Goal: Task Accomplishment & Management: Use online tool/utility

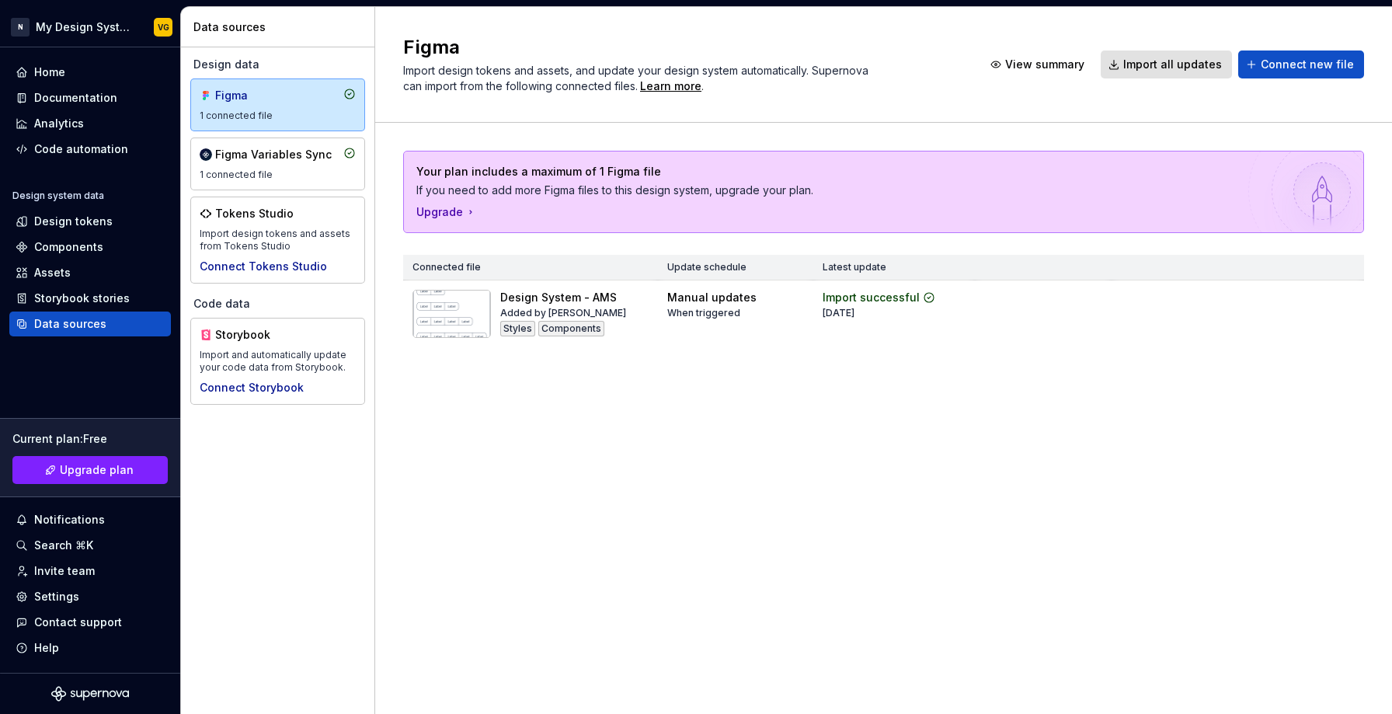
click at [281, 132] on div "Figma 1 connected file Figma Variables Sync 1 connected file Tokens Studio Impo…" at bounding box center [277, 180] width 175 height 205
click at [276, 160] on div "Figma Variables Sync" at bounding box center [273, 155] width 117 height 16
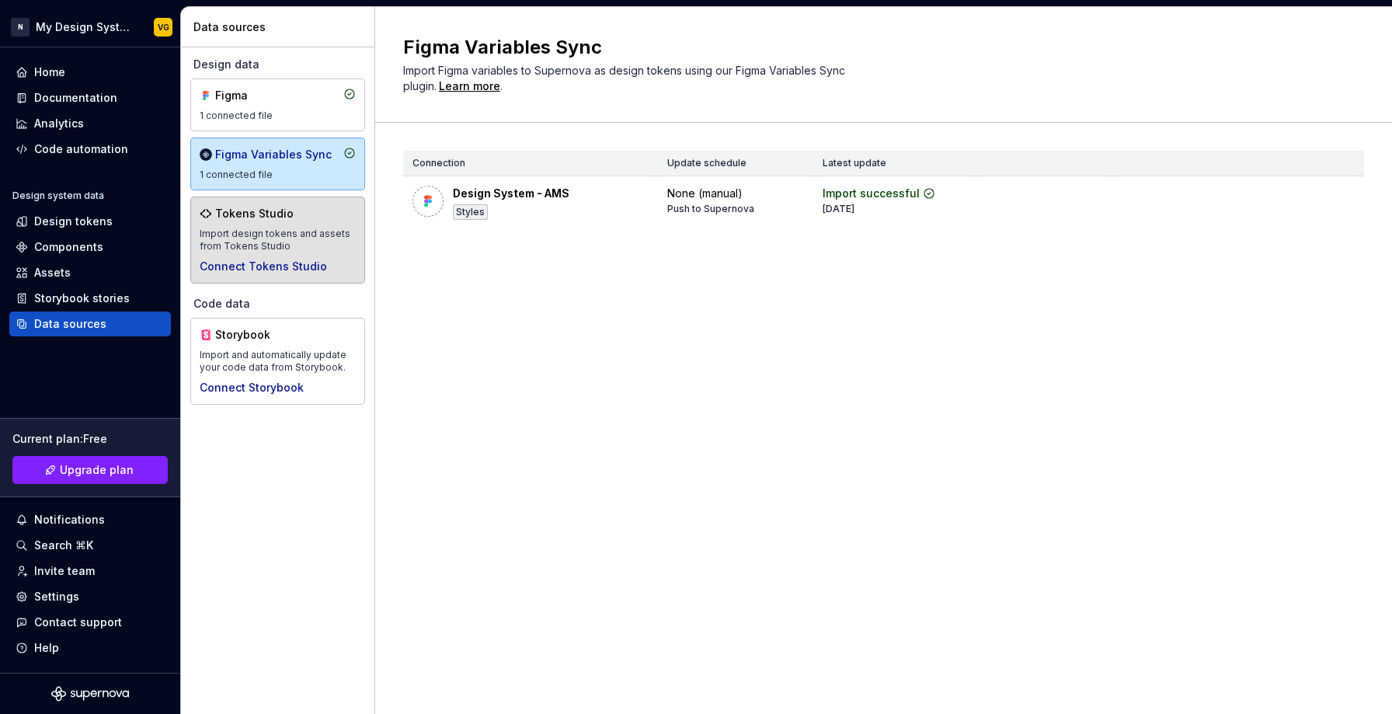
click at [247, 221] on div "Tokens Studio Import design tokens and assets from Tokens Studio Connect Tokens…" at bounding box center [278, 240] width 156 height 68
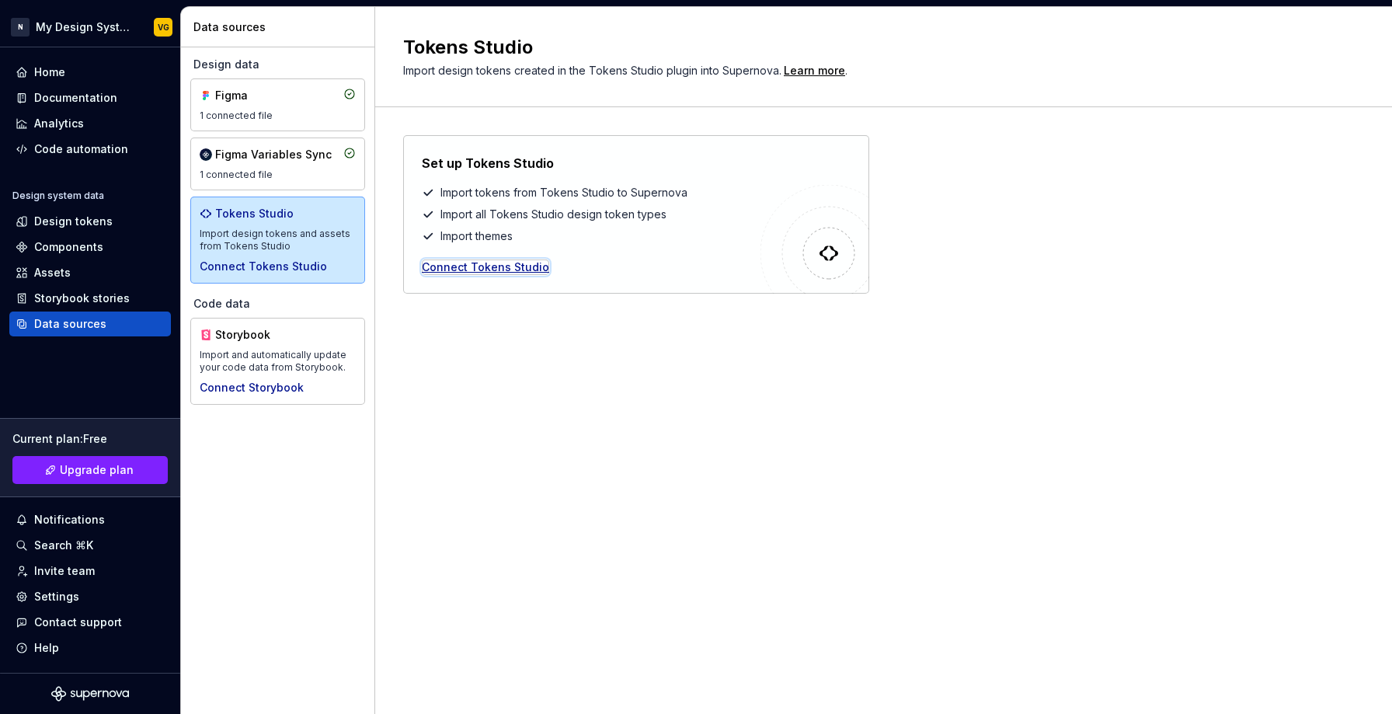
click at [480, 267] on div "Connect Tokens Studio" at bounding box center [485, 267] width 127 height 16
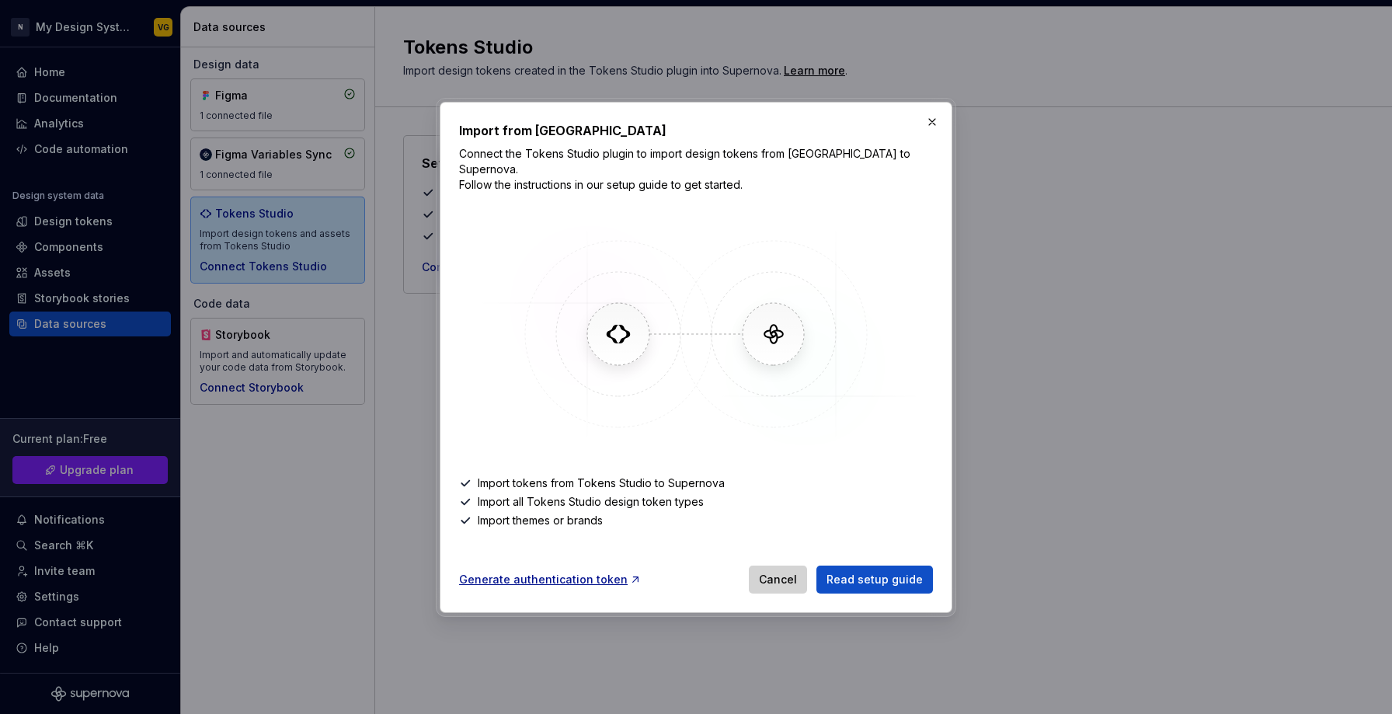
click at [775, 572] on span "Cancel" at bounding box center [778, 580] width 38 height 16
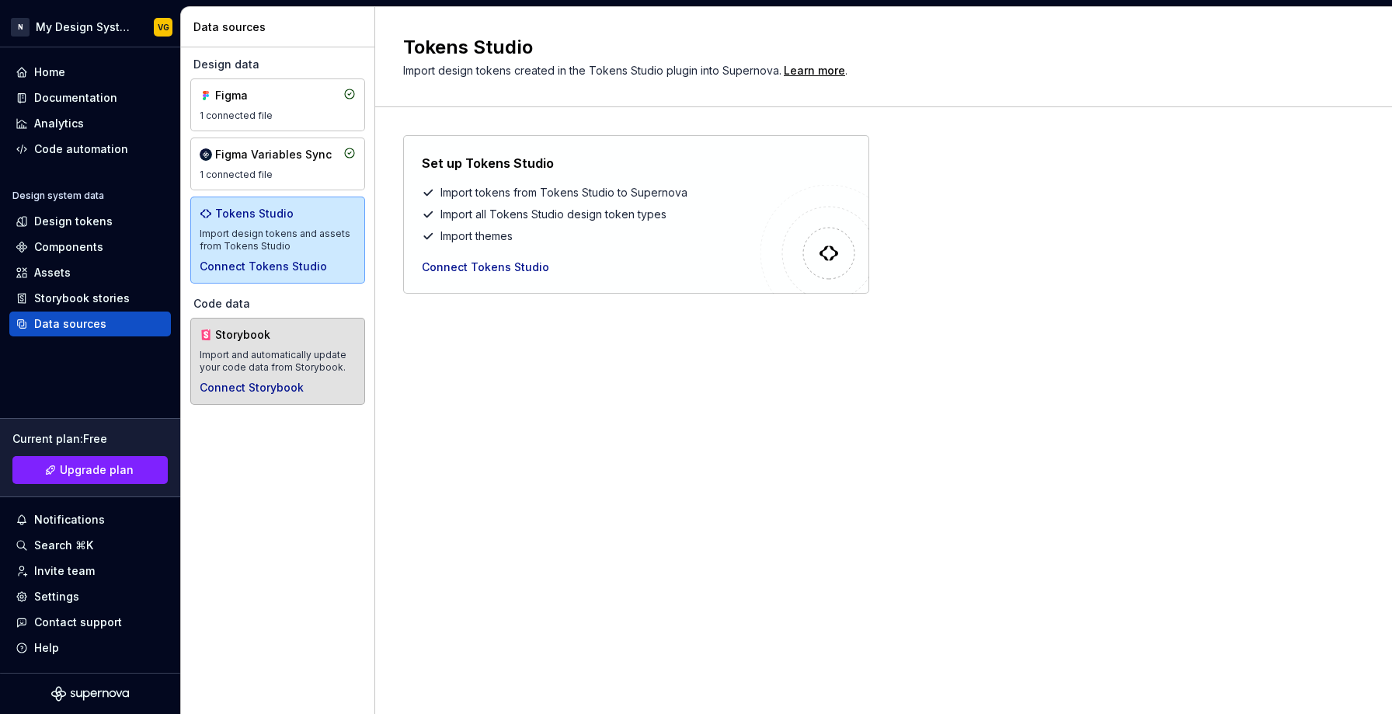
click at [277, 341] on div "Storybook" at bounding box center [252, 335] width 75 height 16
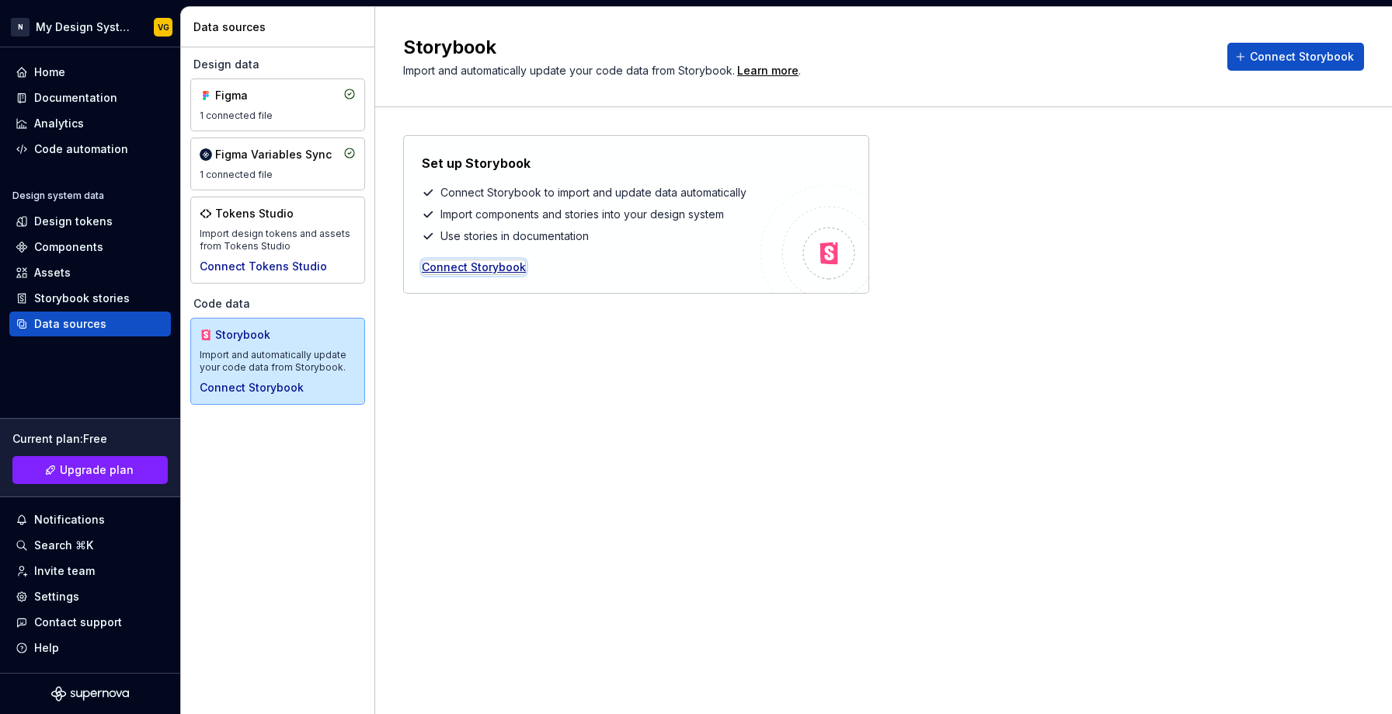
click at [492, 268] on div "Connect Storybook" at bounding box center [474, 267] width 104 height 16
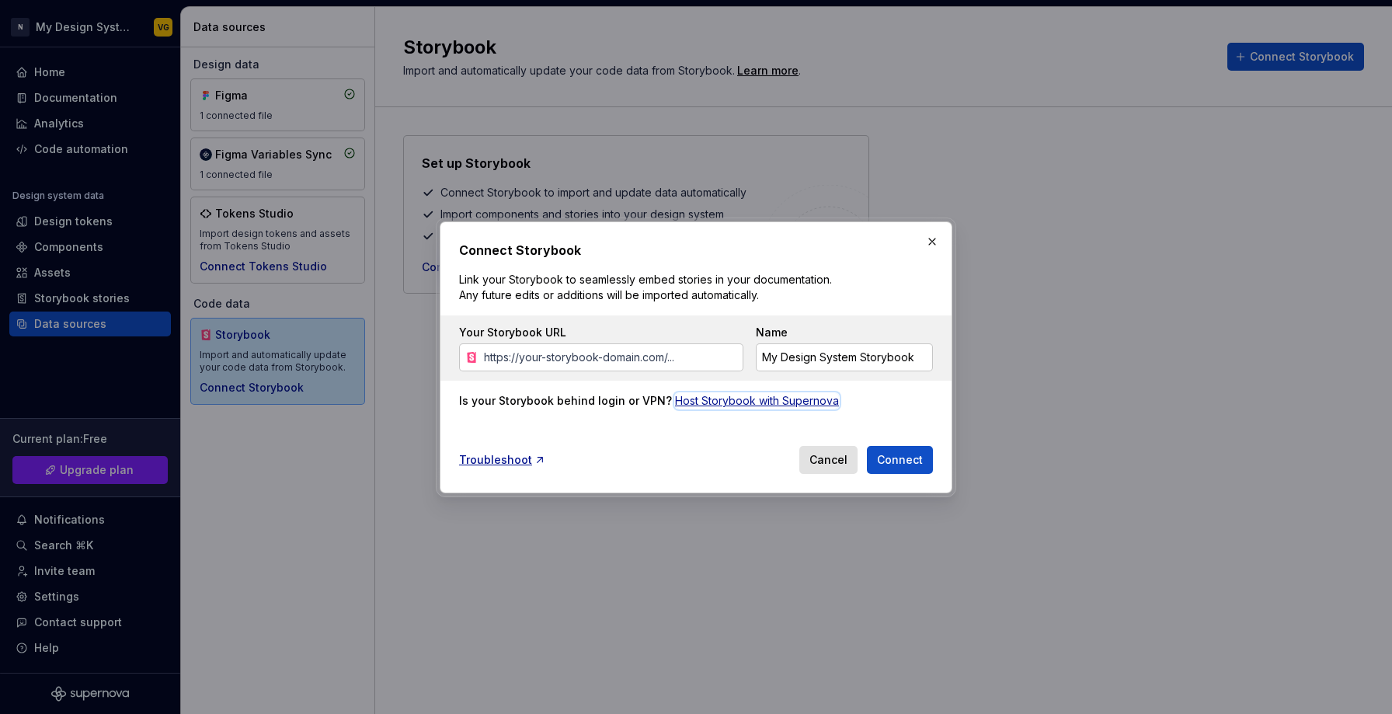
click at [722, 400] on div "Host Storybook with Supernova" at bounding box center [757, 401] width 164 height 16
